Goal: Ask a question: Seek information or help from site administrators or community

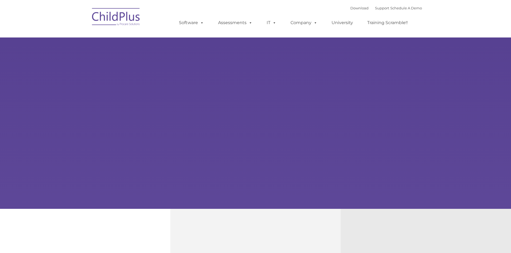
type input ""
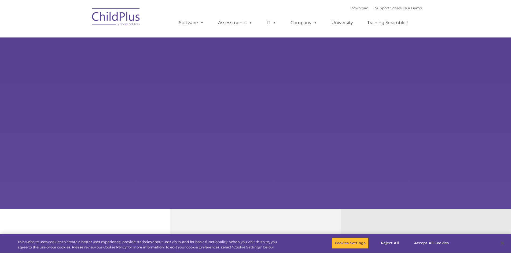
select select "MEDIUM"
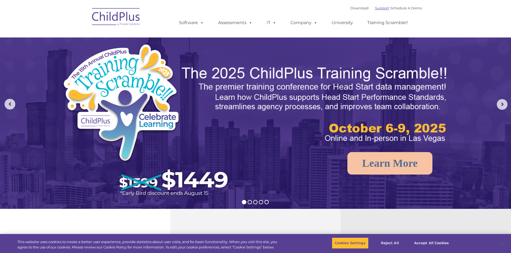
click at [375, 7] on link "Support" at bounding box center [382, 8] width 14 height 4
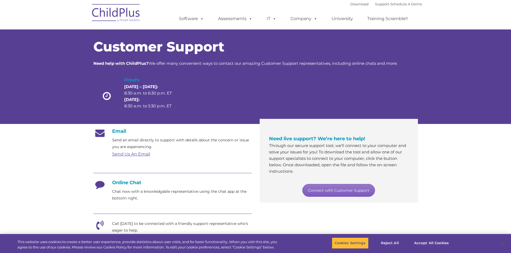
click at [350, 193] on link "Connect with Customer Support" at bounding box center [338, 190] width 73 height 13
